Goal: Task Accomplishment & Management: Manage account settings

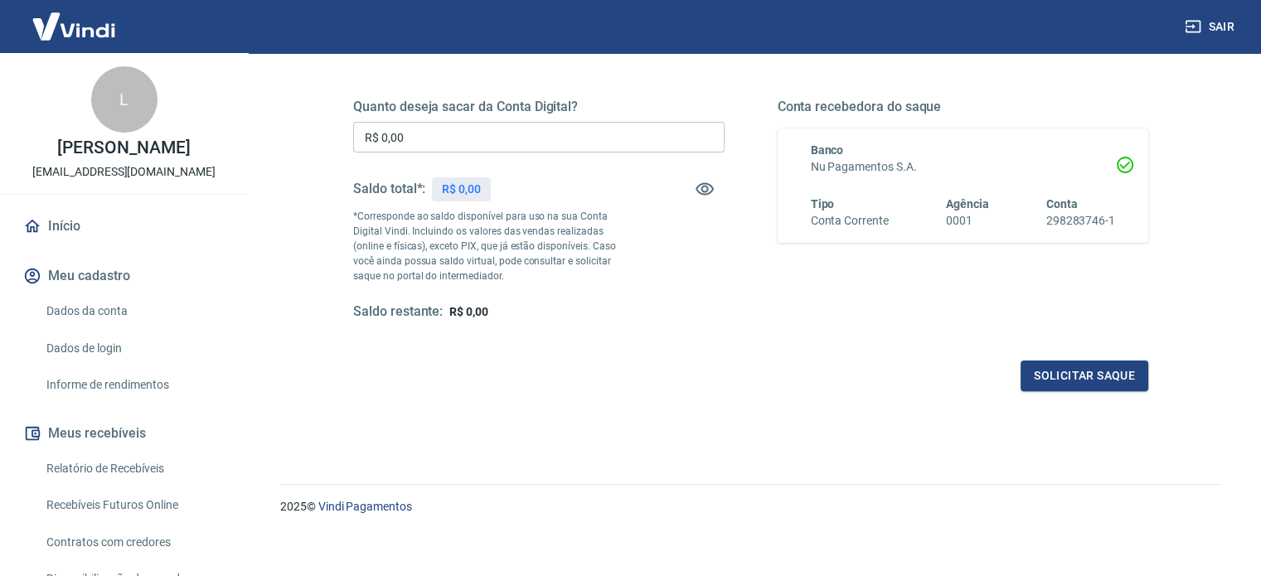
scroll to position [242, 0]
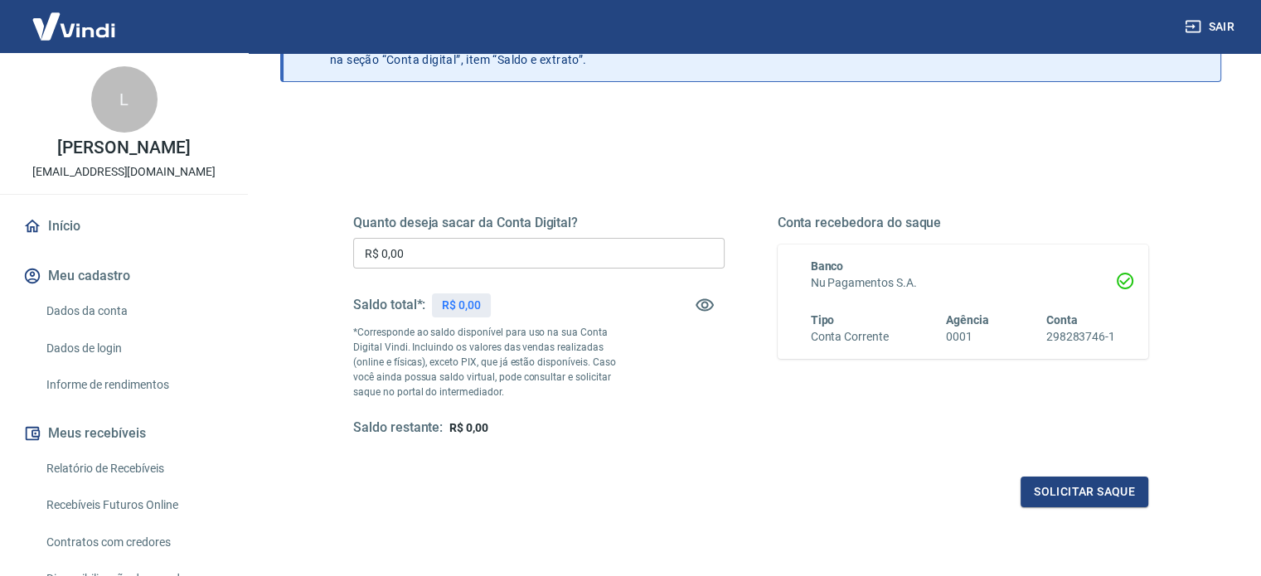
scroll to position [242, 0]
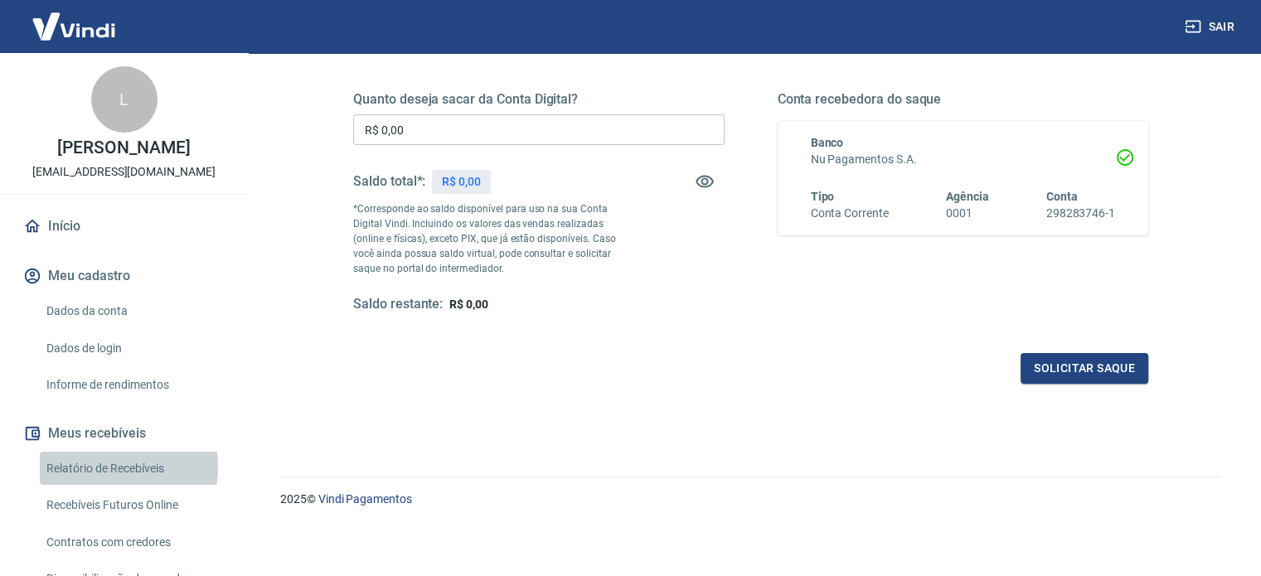
click at [115, 467] on link "Relatório de Recebíveis" at bounding box center [134, 469] width 188 height 34
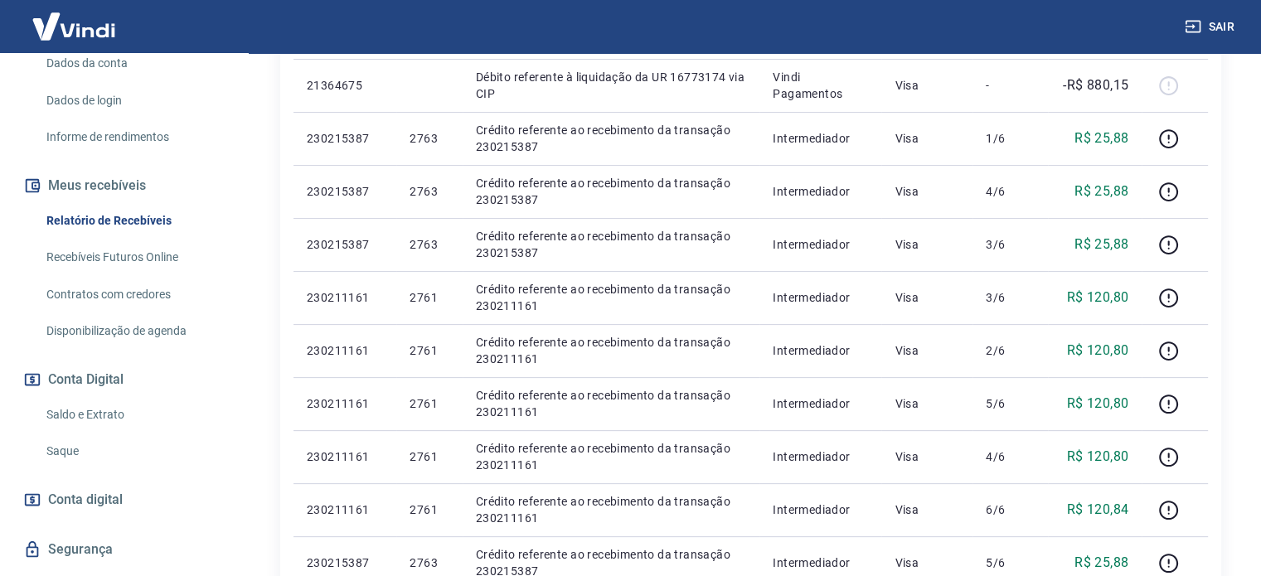
scroll to position [249, 0]
click at [122, 417] on link "Saldo e Extrato" at bounding box center [134, 414] width 188 height 34
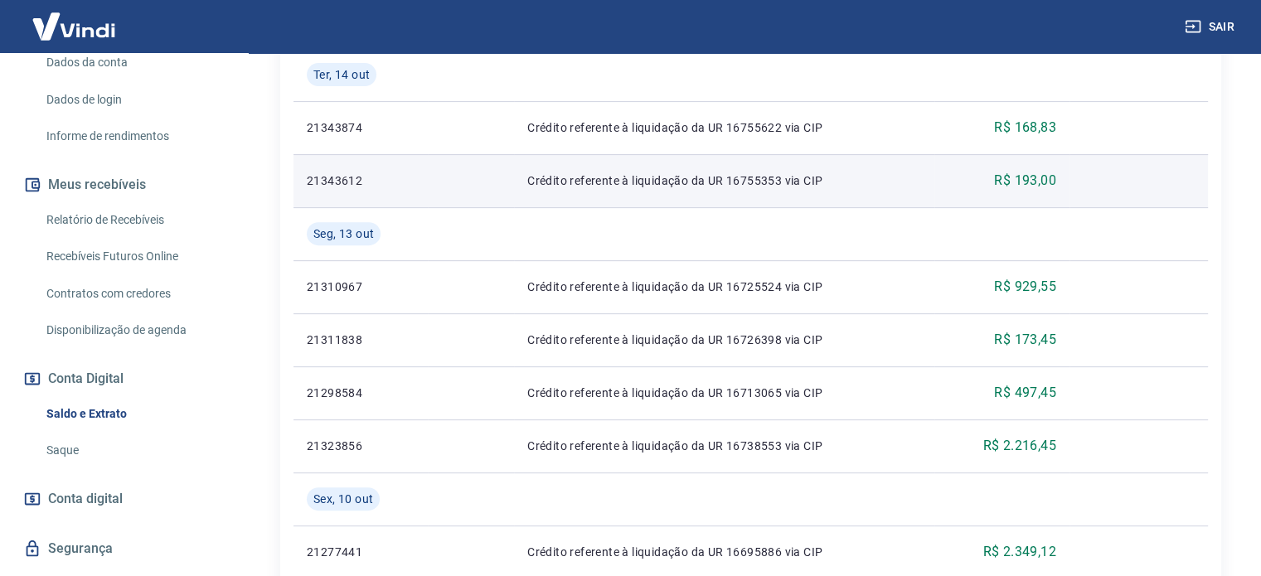
scroll to position [663, 0]
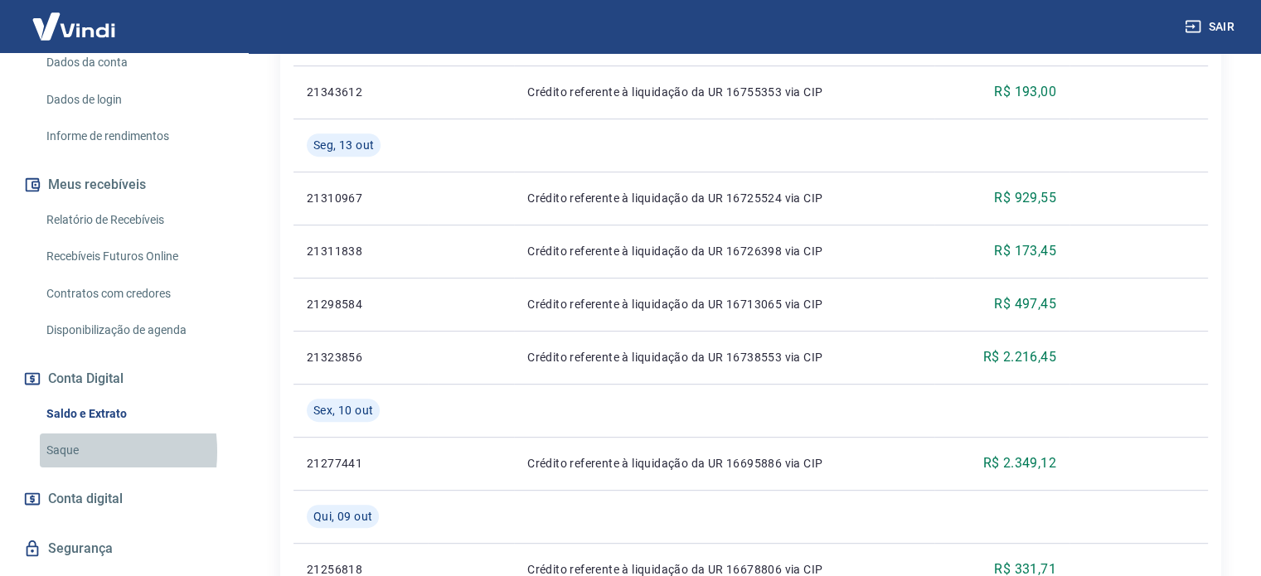
click at [56, 452] on link "Saque" at bounding box center [134, 451] width 188 height 34
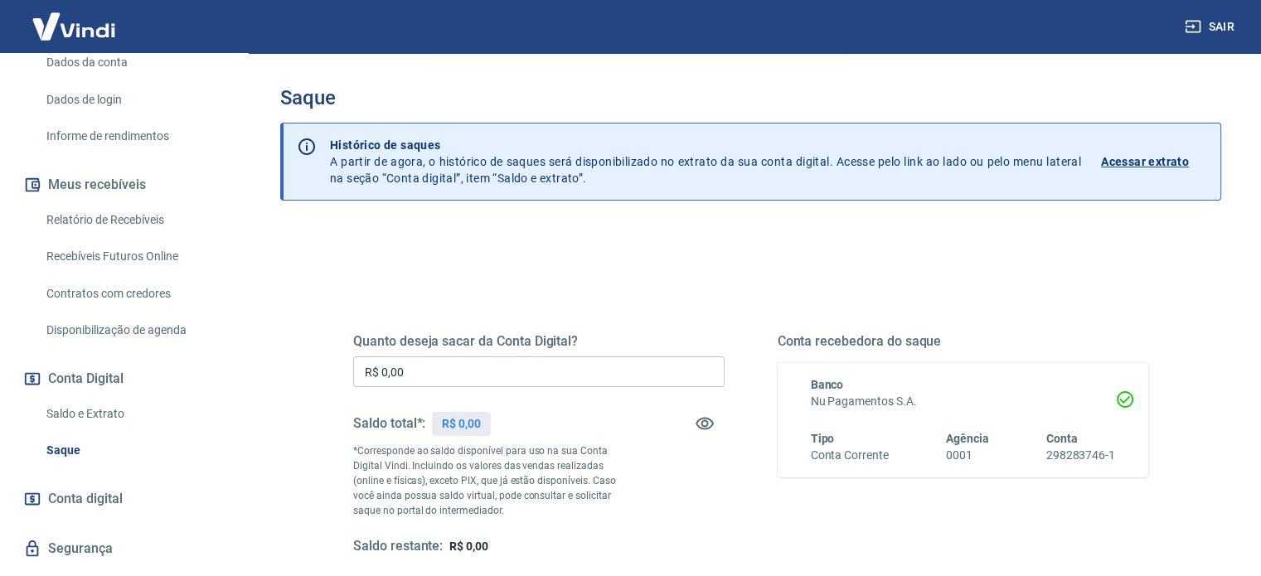
scroll to position [242, 0]
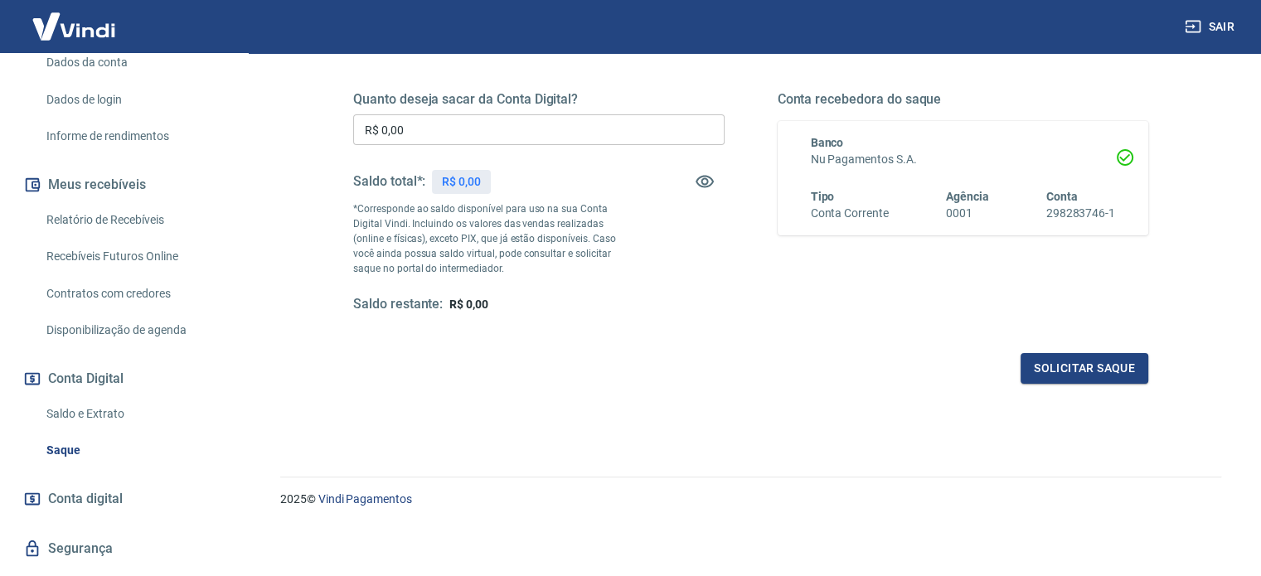
click at [86, 415] on link "Saldo e Extrato" at bounding box center [134, 414] width 188 height 34
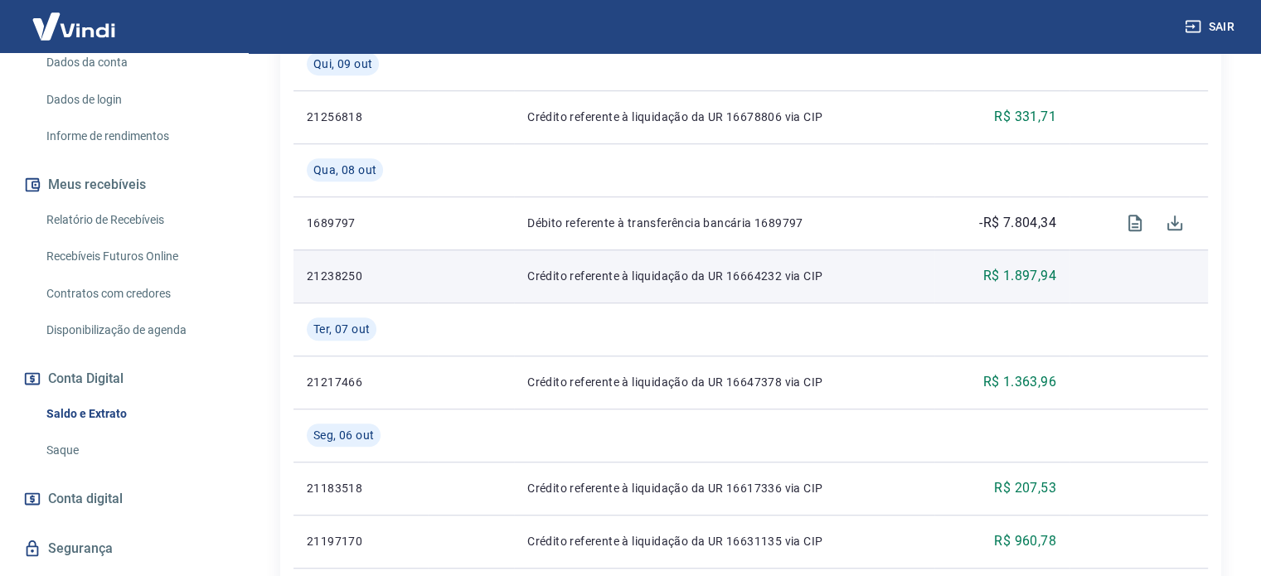
scroll to position [1078, 0]
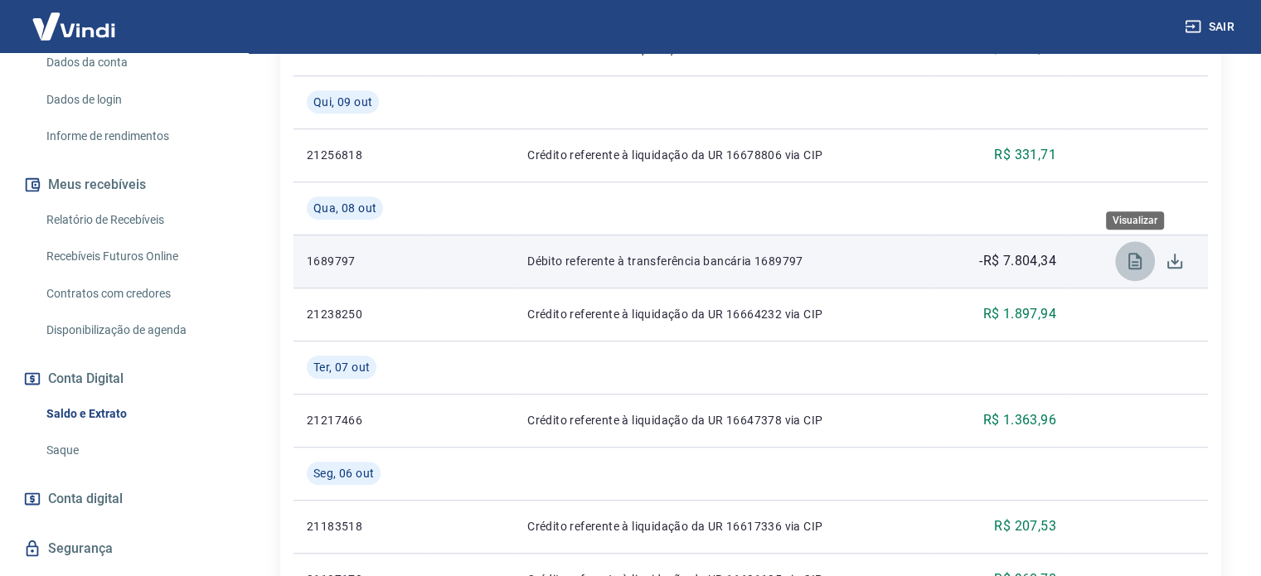
click at [1127, 262] on icon "Visualizar" at bounding box center [1135, 261] width 20 height 20
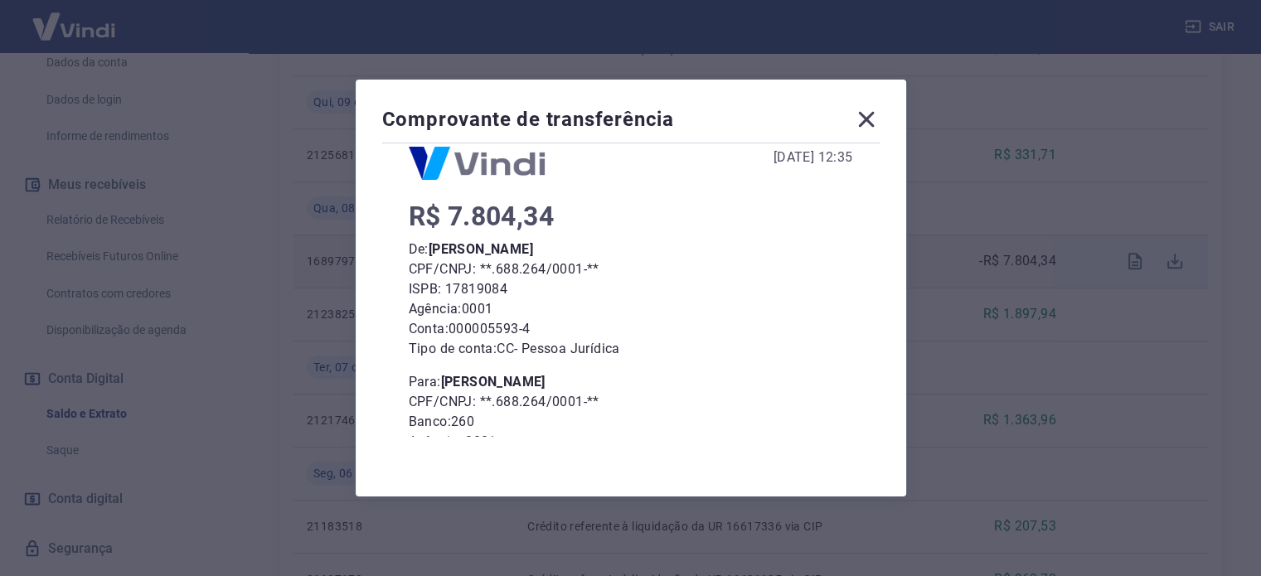
scroll to position [153, 0]
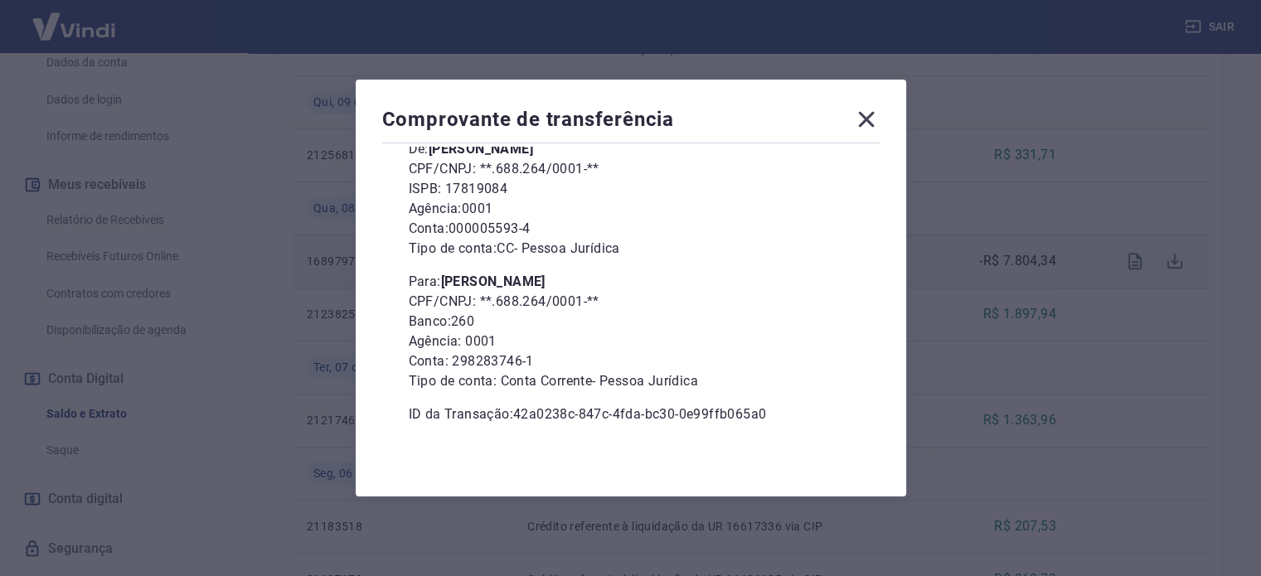
click at [880, 103] on div "Comprovante de transferência 08 de Outubro de 2025, 12:35 R$ 7.804,34 De: Lucas…" at bounding box center [631, 288] width 551 height 417
drag, startPoint x: 866, startPoint y: 121, endPoint x: 958, endPoint y: 211, distance: 129.6
click at [865, 122] on icon at bounding box center [866, 119] width 27 height 27
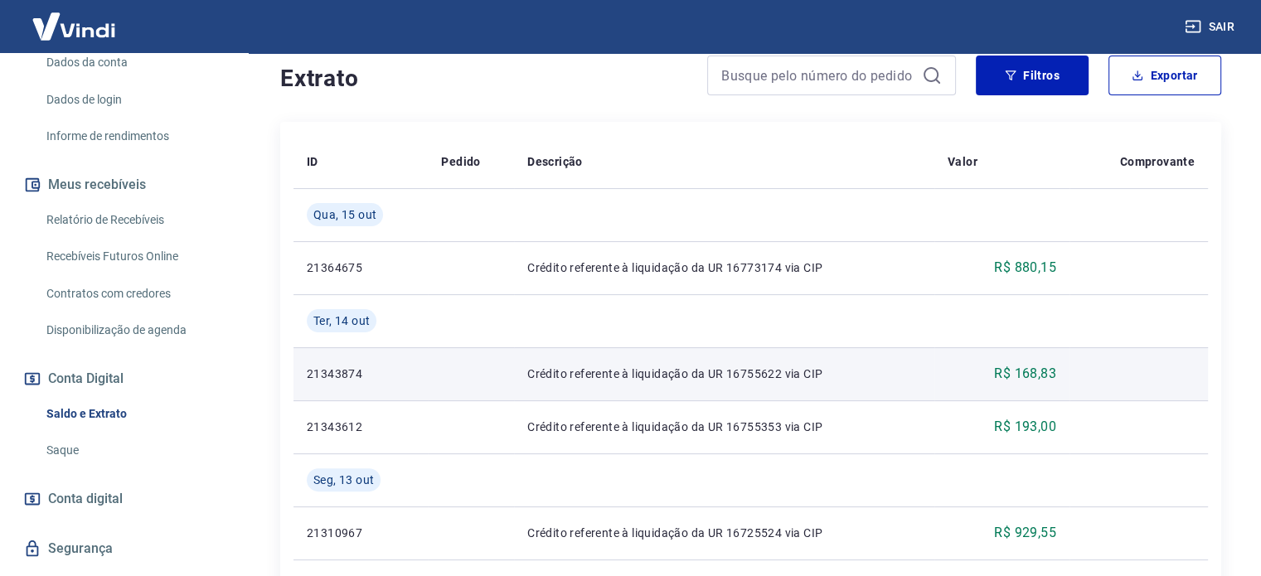
scroll to position [249, 0]
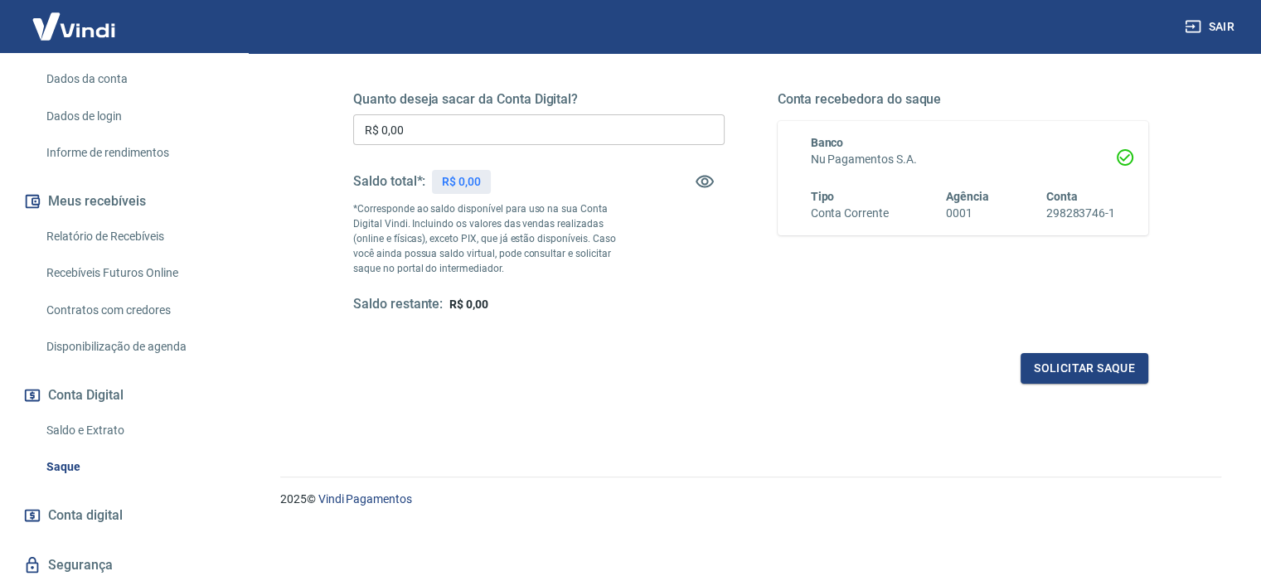
scroll to position [249, 0]
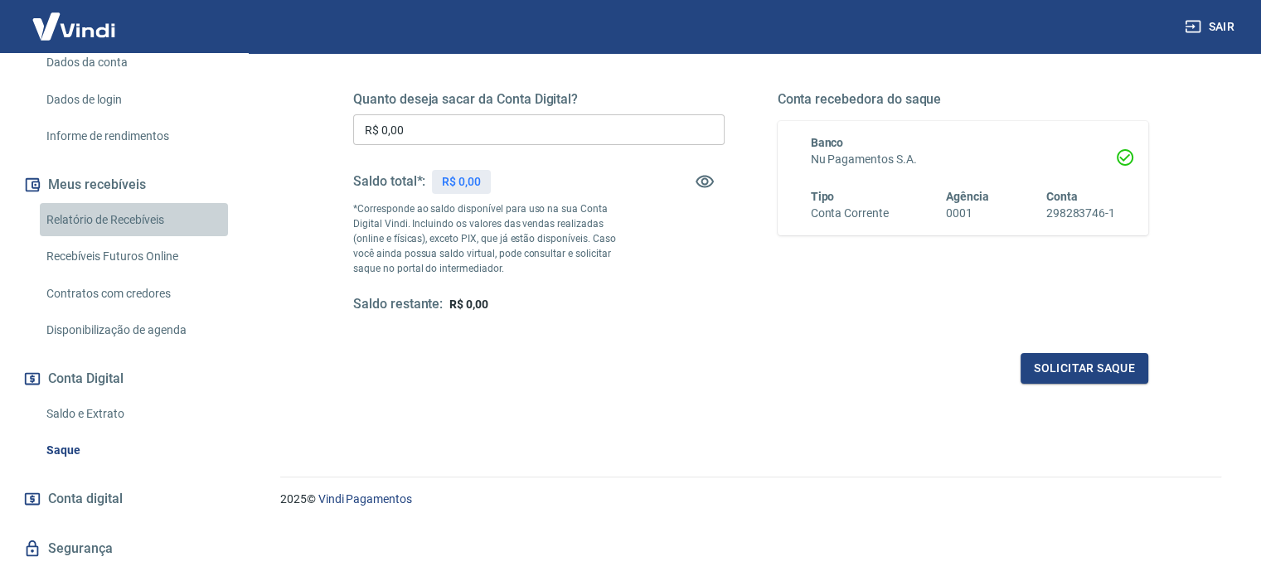
click at [143, 205] on link "Relatório de Recebíveis" at bounding box center [134, 220] width 188 height 34
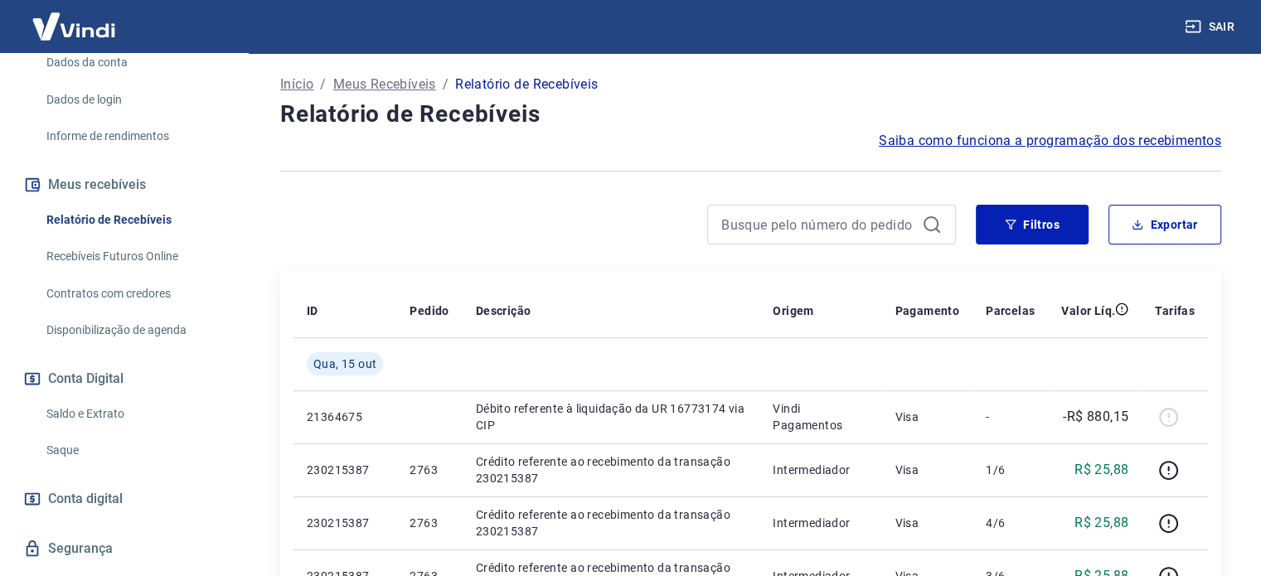
scroll to position [166, 0]
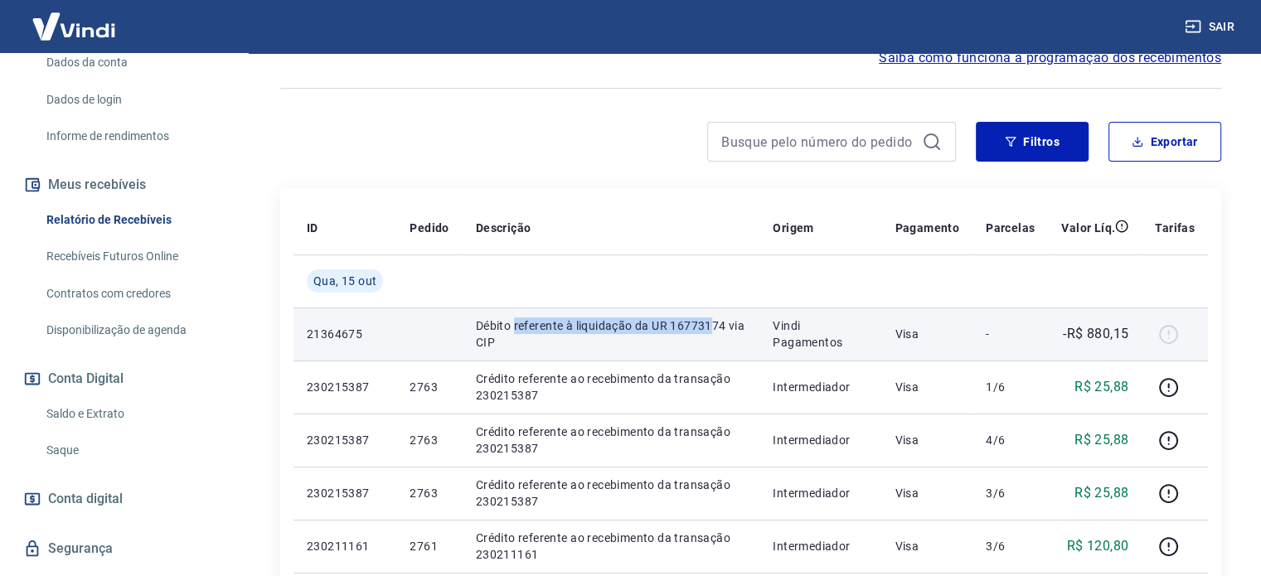
drag, startPoint x: 512, startPoint y: 323, endPoint x: 731, endPoint y: 324, distance: 219.7
click at [720, 323] on p "Débito referente à liquidação da UR 16773174 via CIP" at bounding box center [611, 334] width 270 height 33
click at [1157, 332] on div at bounding box center [1175, 334] width 40 height 27
drag, startPoint x: 778, startPoint y: 337, endPoint x: 733, endPoint y: 327, distance: 45.9
click at [776, 337] on p "Vindi Pagamentos" at bounding box center [820, 334] width 95 height 33
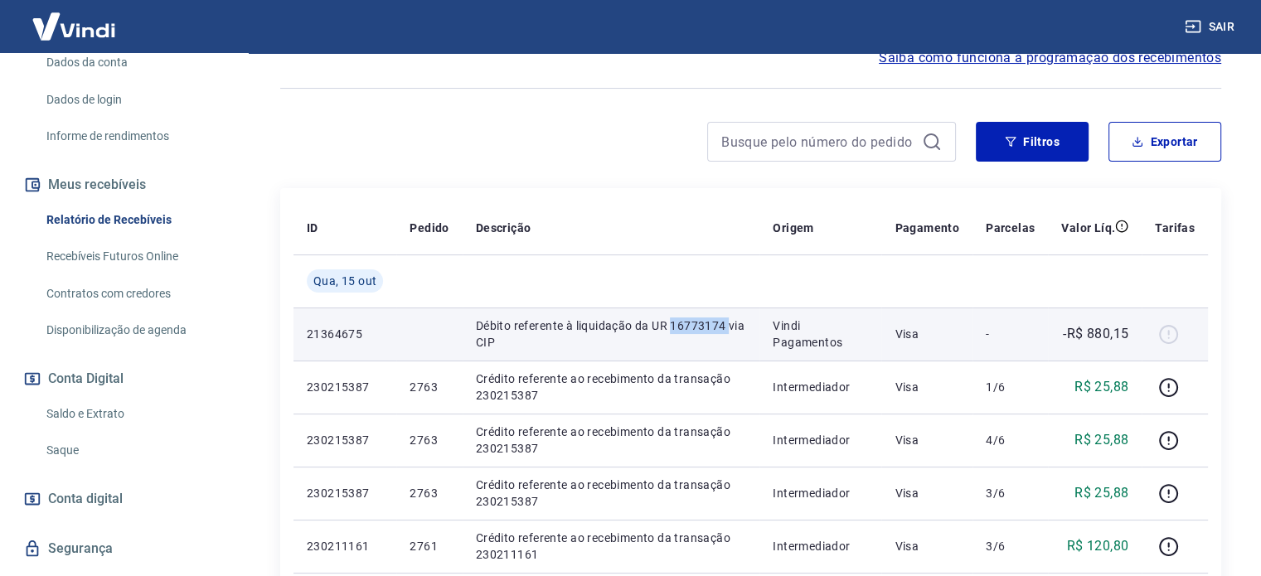
drag, startPoint x: 671, startPoint y: 320, endPoint x: 728, endPoint y: 324, distance: 57.4
click at [728, 324] on p "Débito referente à liquidação da UR 16773174 via CIP" at bounding box center [611, 334] width 270 height 33
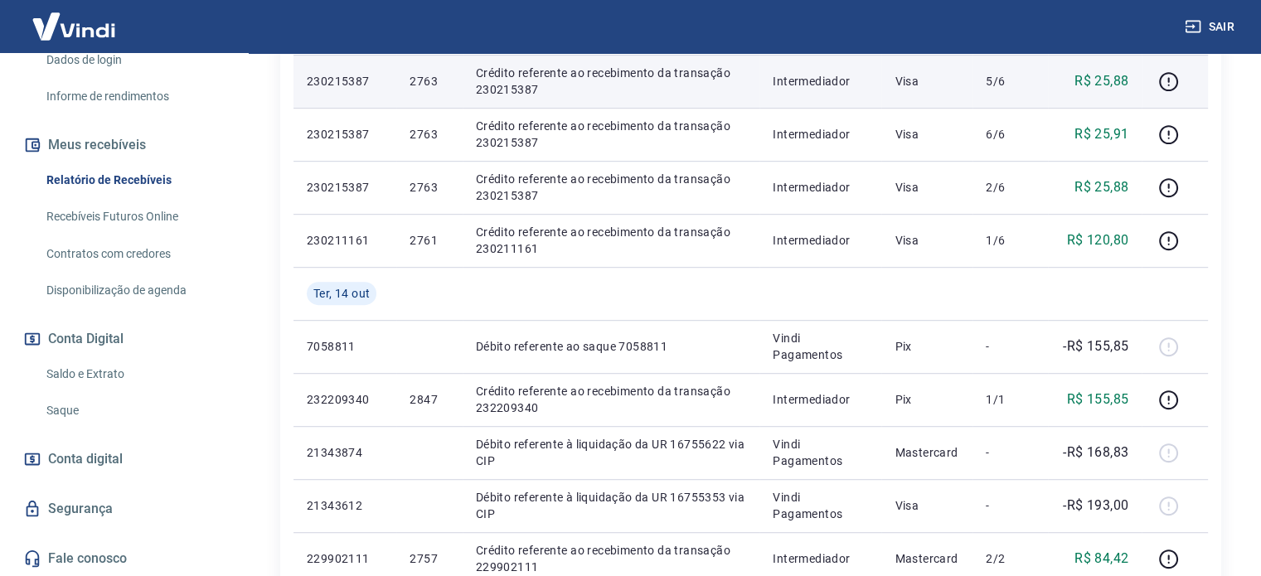
scroll to position [1078, 0]
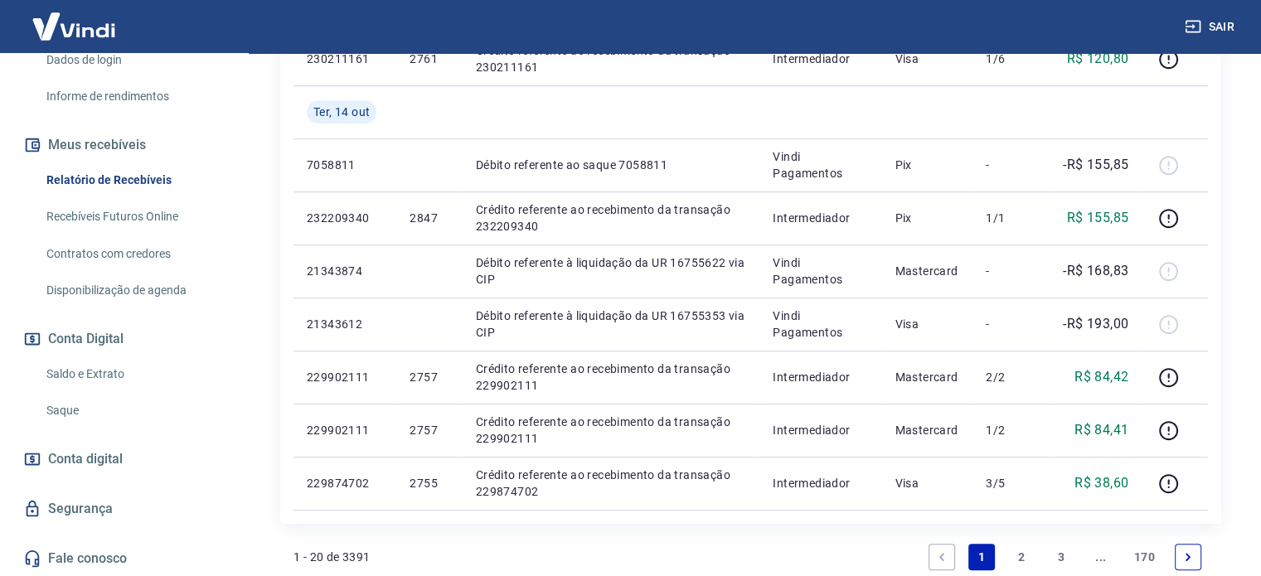
click at [133, 215] on link "Recebíveis Futuros Online" at bounding box center [134, 217] width 188 height 34
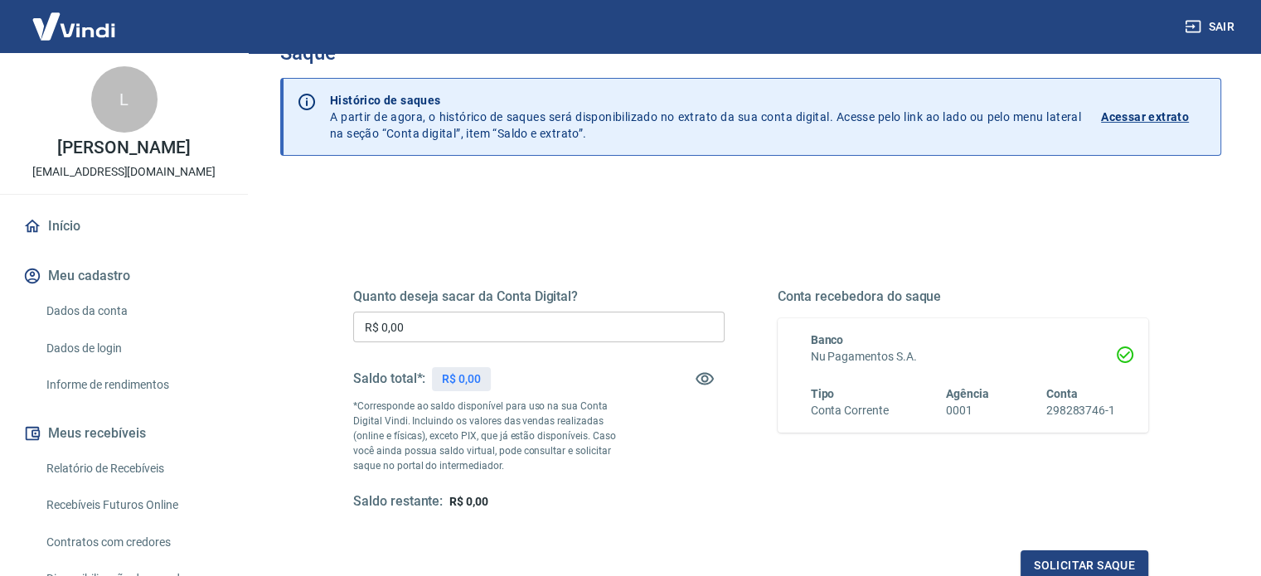
scroll to position [83, 0]
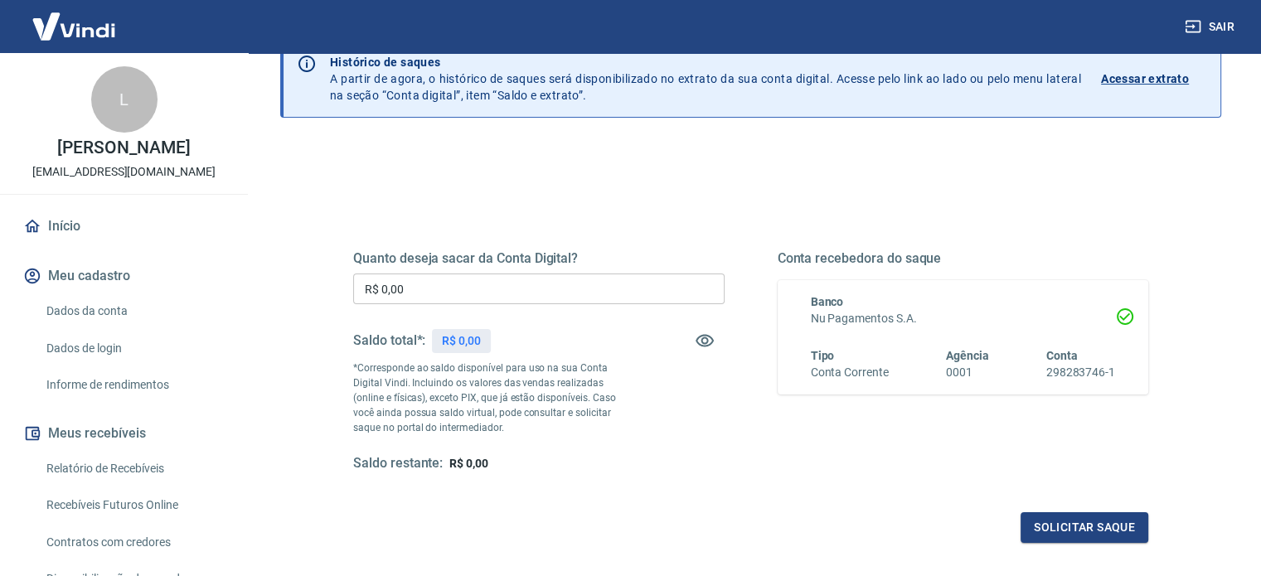
click at [585, 282] on input "R$ 0,00" at bounding box center [538, 289] width 371 height 31
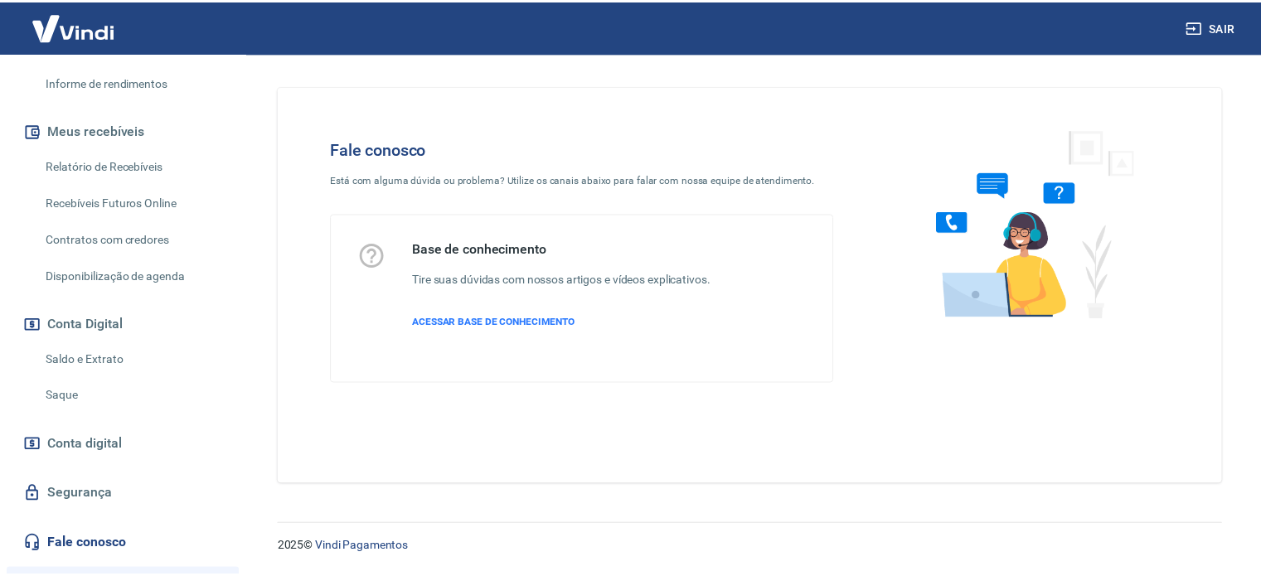
scroll to position [332, 0]
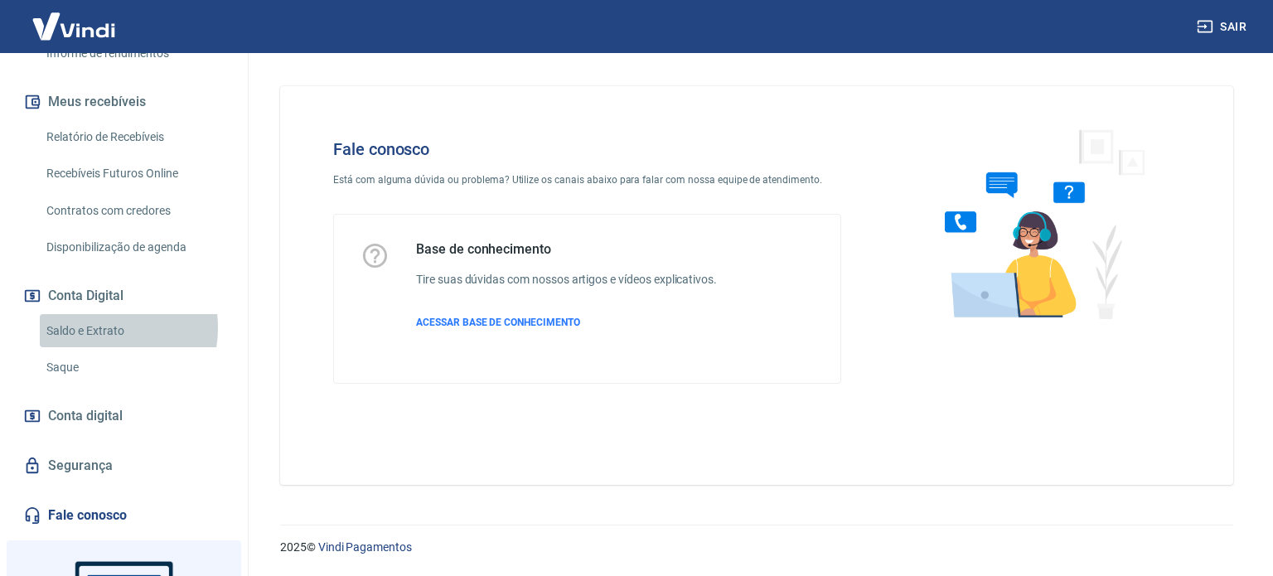
click at [102, 327] on link "Saldo e Extrato" at bounding box center [134, 331] width 188 height 34
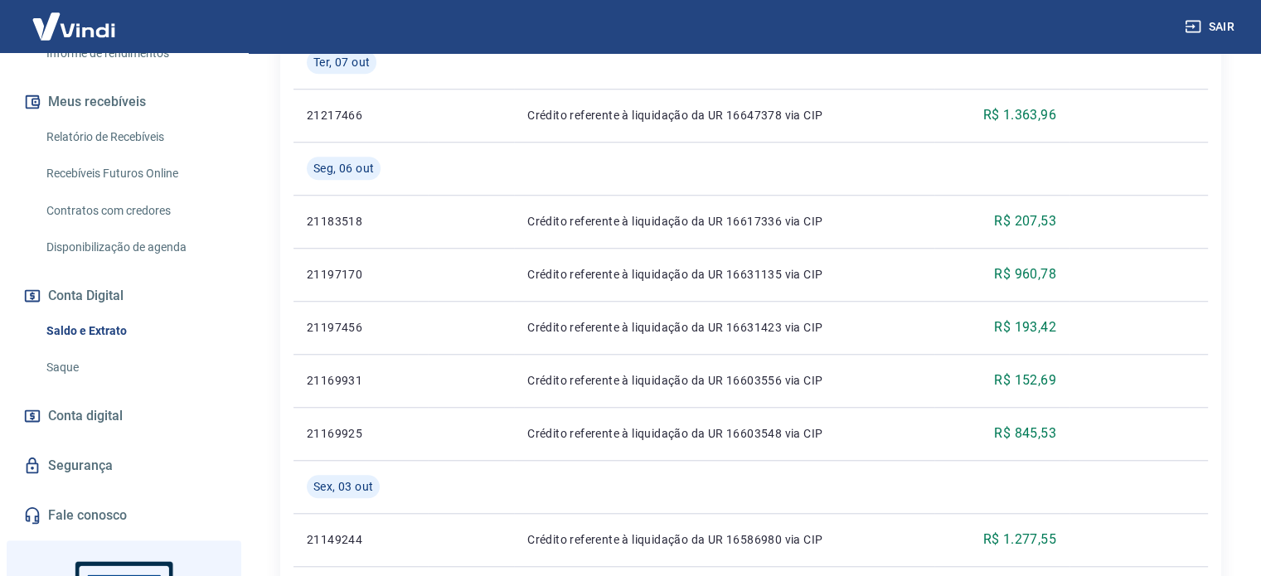
scroll to position [1409, 0]
